Goal: Navigation & Orientation: Understand site structure

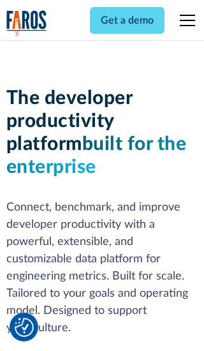
scroll to position [193, 0]
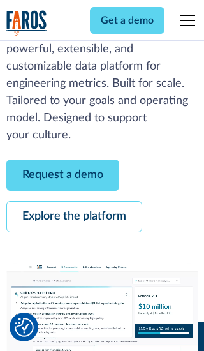
click at [63, 175] on link "Request a demo" at bounding box center [62, 175] width 113 height 31
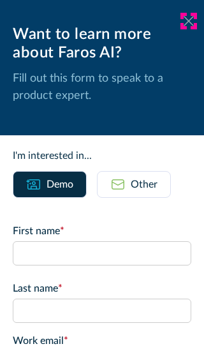
click at [189, 21] on icon at bounding box center [189, 21] width 10 height 10
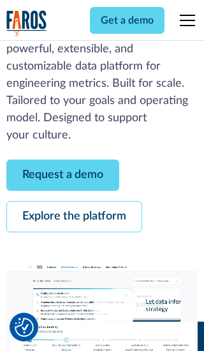
scroll to position [234, 0]
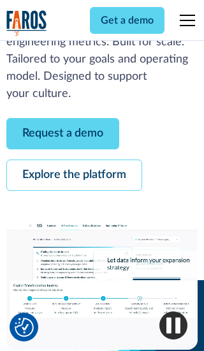
click at [74, 175] on link "Explore the platform" at bounding box center [74, 175] width 136 height 31
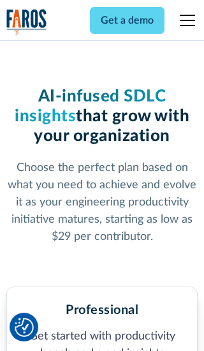
scroll to position [1985, 0]
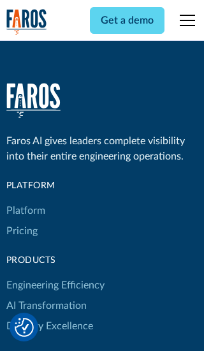
click at [25, 201] on link "Platform" at bounding box center [25, 211] width 39 height 20
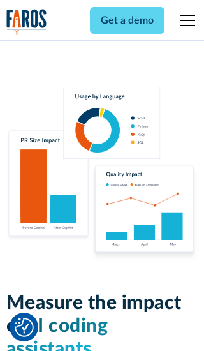
scroll to position [7903, 0]
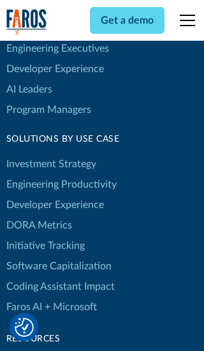
click at [38, 215] on link "DORA Metrics" at bounding box center [39, 225] width 66 height 20
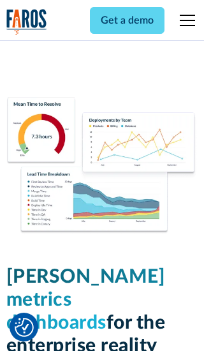
scroll to position [5599, 0]
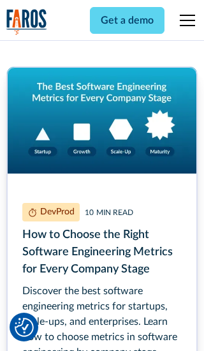
scroll to position [5727, 0]
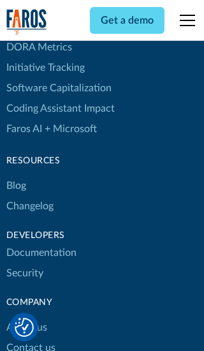
click at [29, 196] on link "Changelog" at bounding box center [29, 206] width 47 height 20
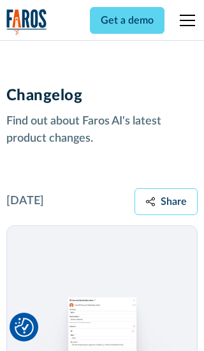
scroll to position [15436, 0]
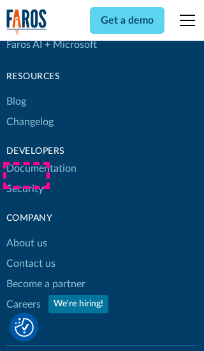
click at [26, 233] on link "About us" at bounding box center [26, 243] width 41 height 20
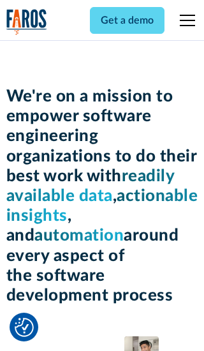
scroll to position [4411, 0]
